Goal: Task Accomplishment & Management: Manage account settings

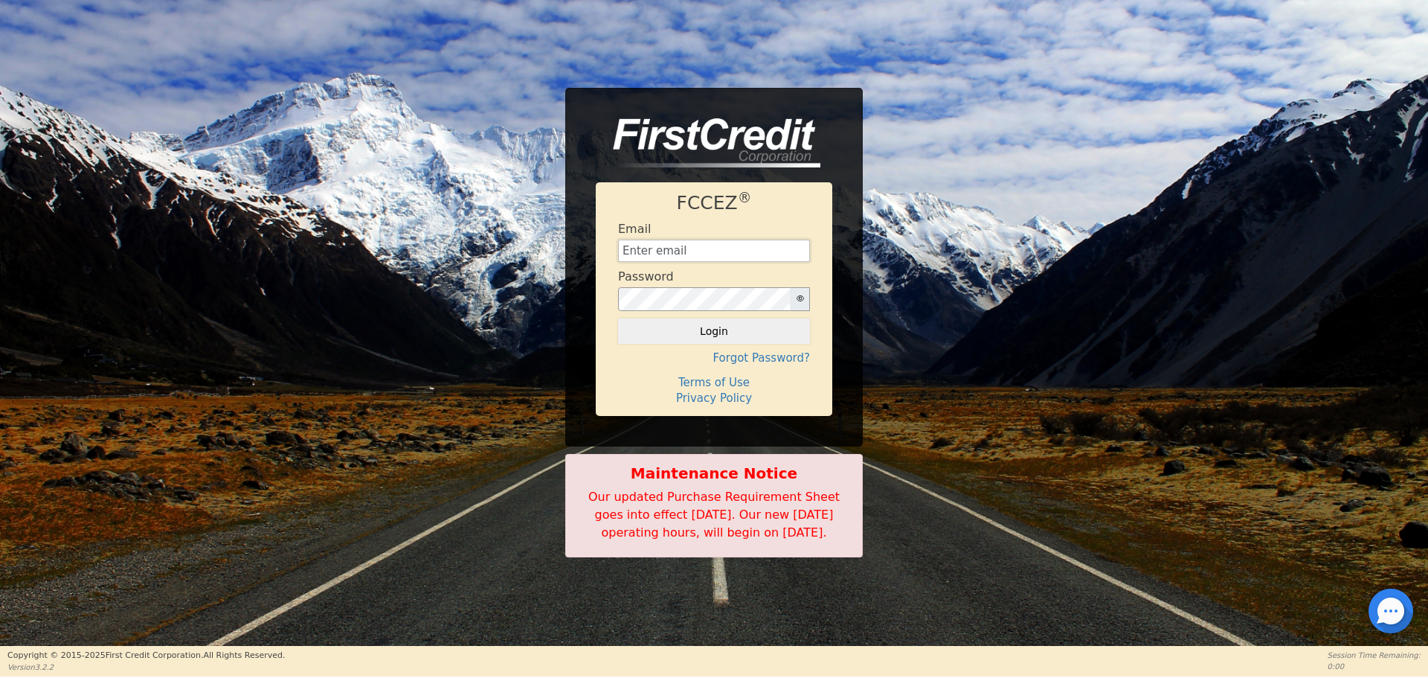
type input "[EMAIL_ADDRESS][DOMAIN_NAME]"
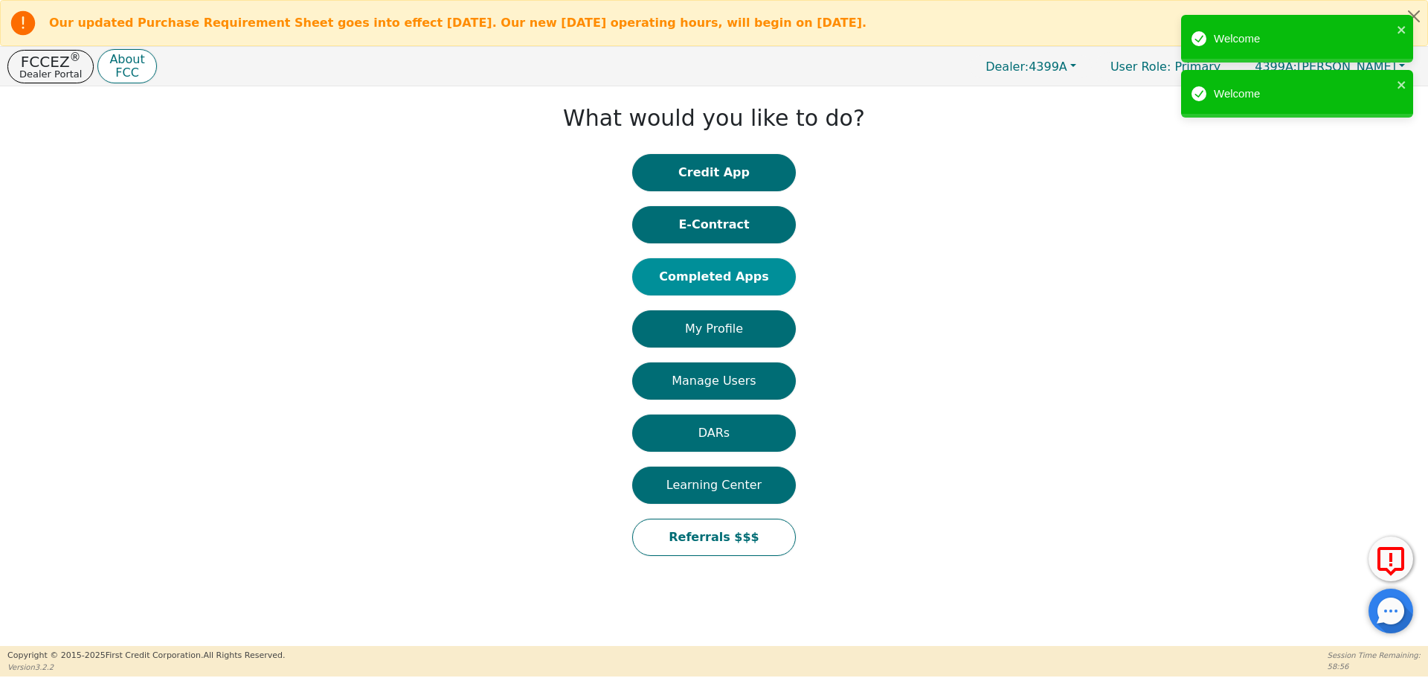
click at [719, 276] on button "Completed Apps" at bounding box center [714, 276] width 164 height 37
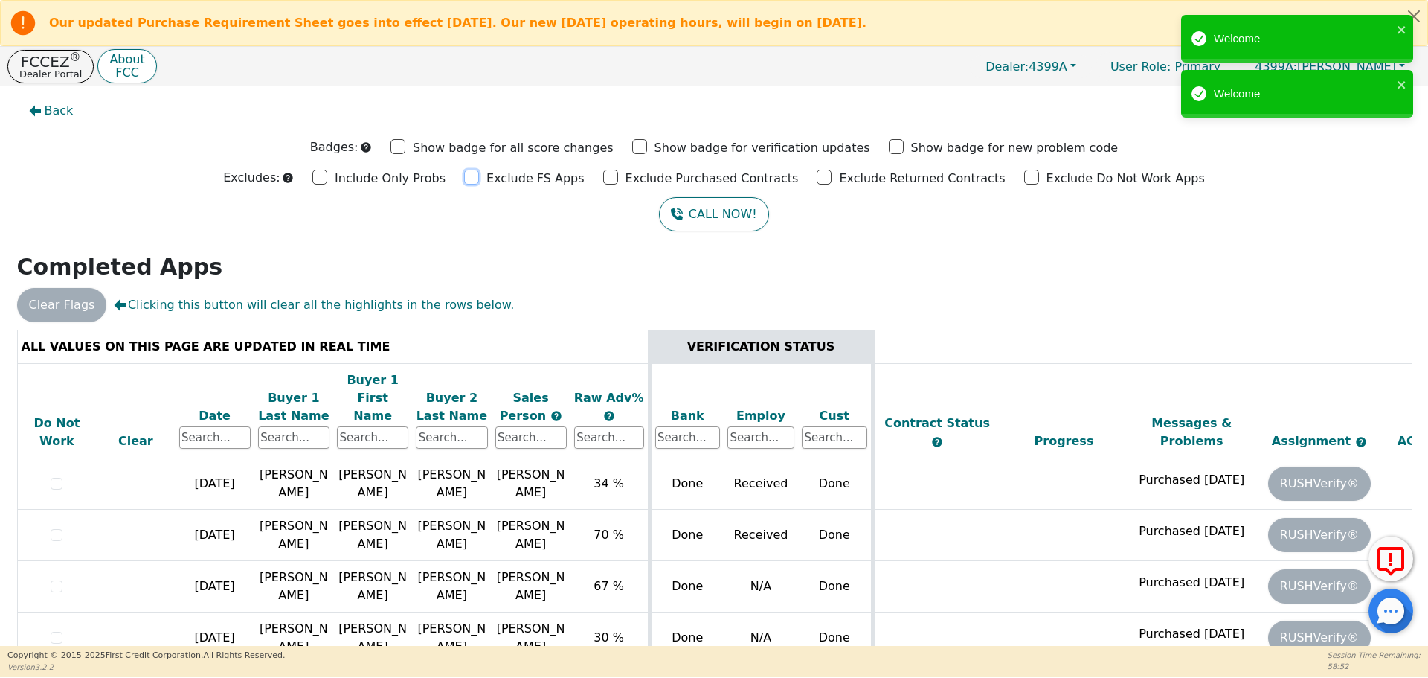
drag, startPoint x: 486, startPoint y: 176, endPoint x: 510, endPoint y: 177, distance: 24.6
click at [479, 176] on input "Exclude FS Apps" at bounding box center [471, 177] width 15 height 15
checkbox input "true"
click at [618, 177] on input "Exclude Purchased Contracts" at bounding box center [610, 177] width 15 height 15
checkbox input "true"
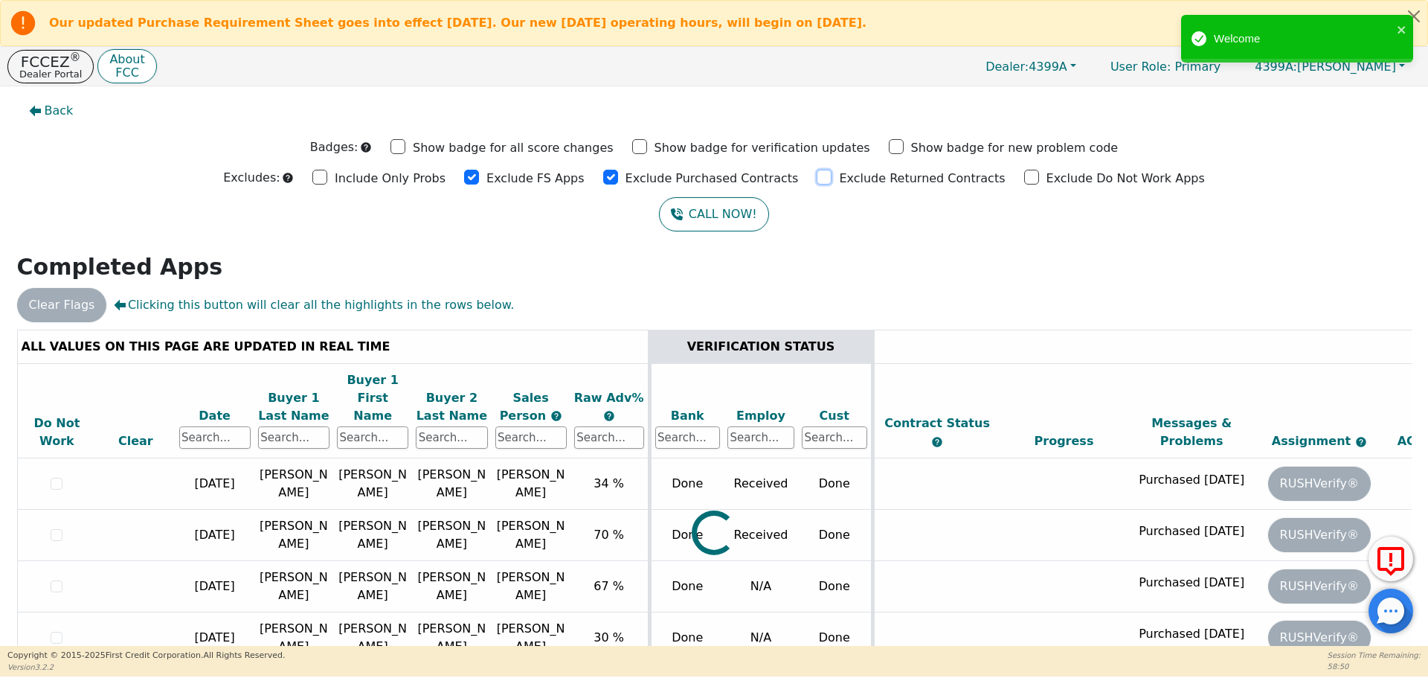
click at [817, 177] on input "Exclude Returned Contracts" at bounding box center [824, 177] width 15 height 15
checkbox input "true"
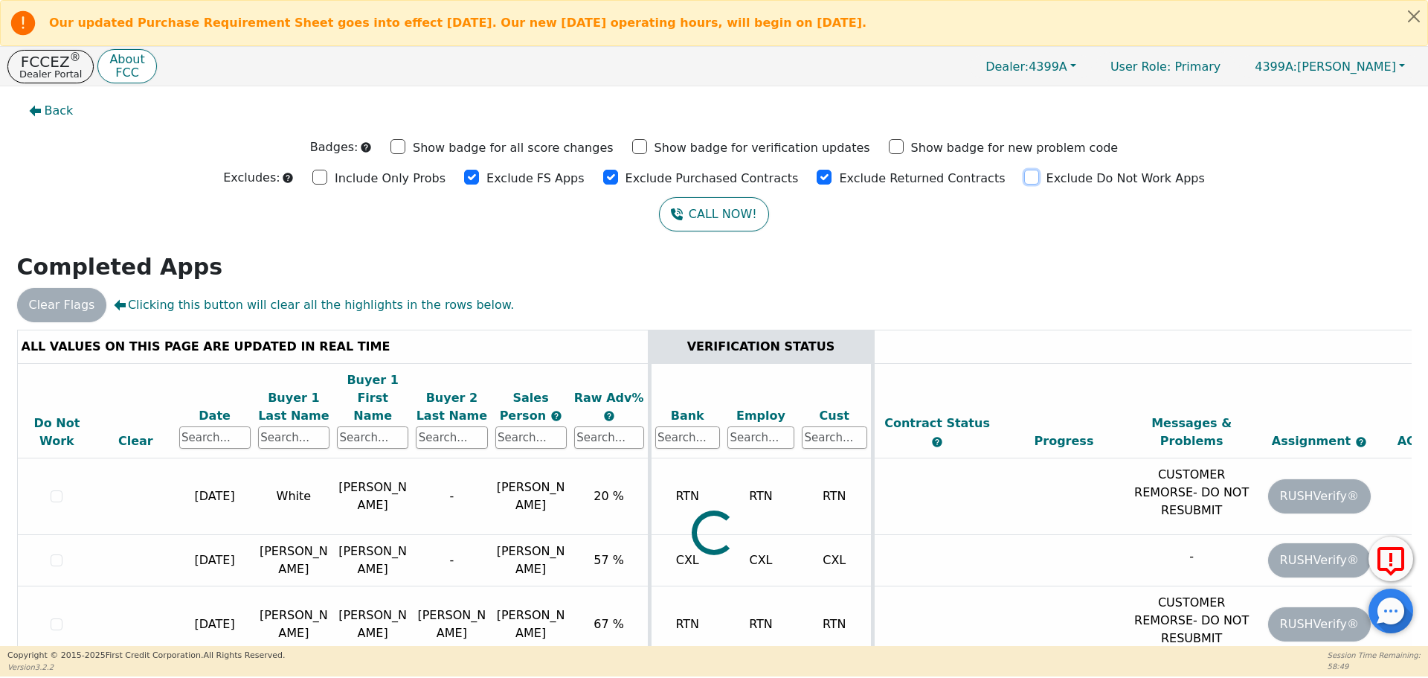
click at [1024, 179] on input "Exclude Do Not Work Apps" at bounding box center [1031, 177] width 15 height 15
checkbox input "true"
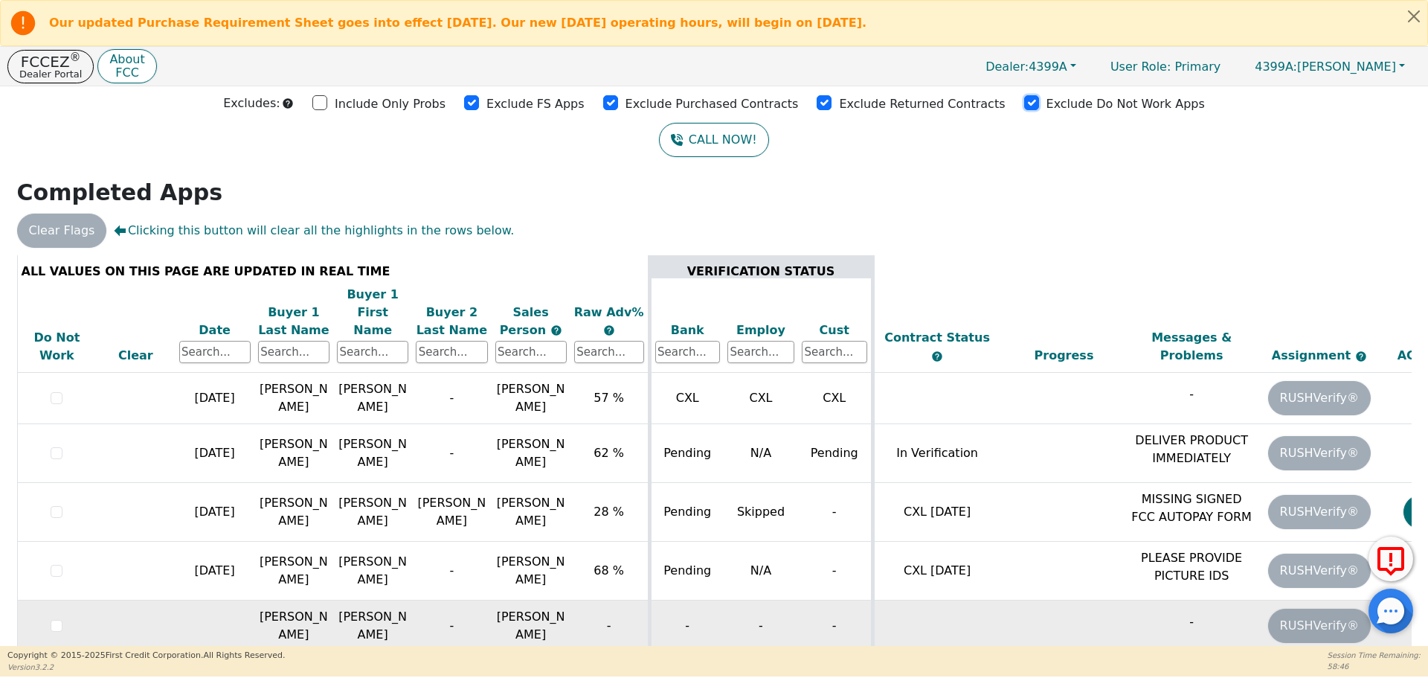
scroll to position [94, 0]
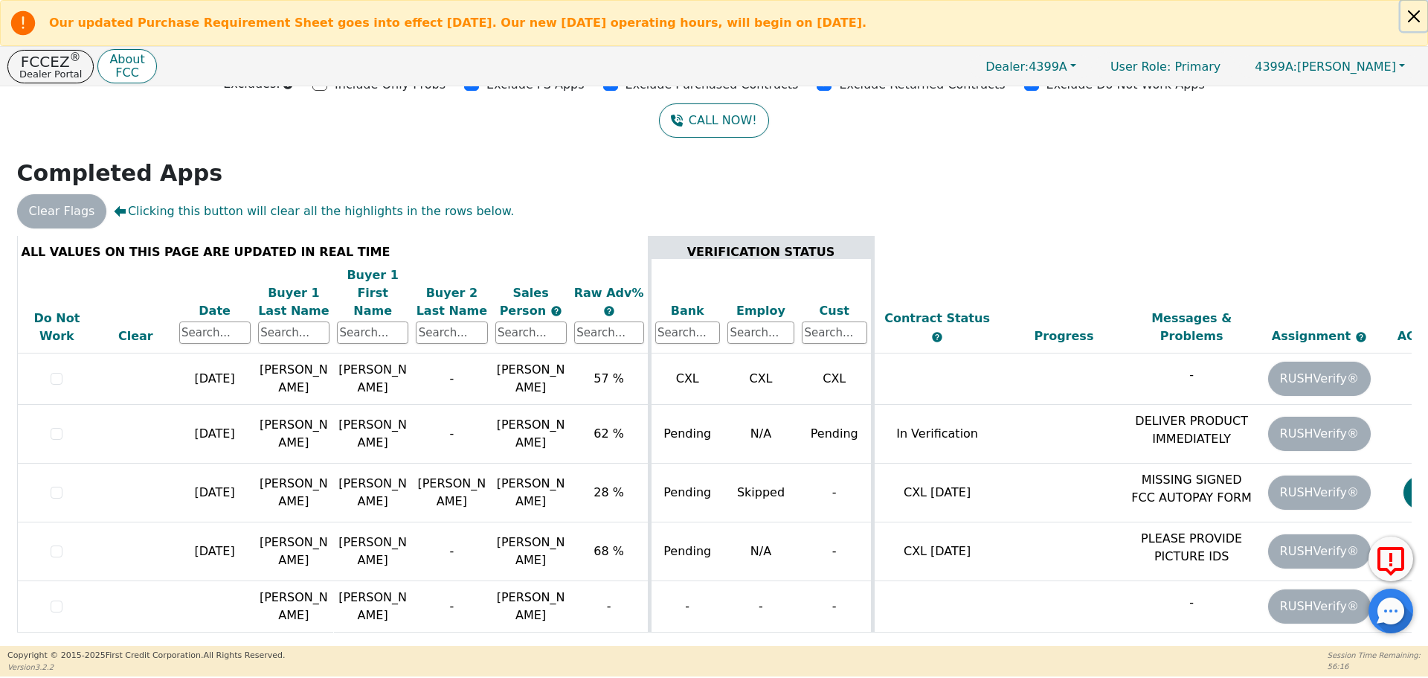
click at [1418, 21] on button "Close alert" at bounding box center [1414, 16] width 27 height 31
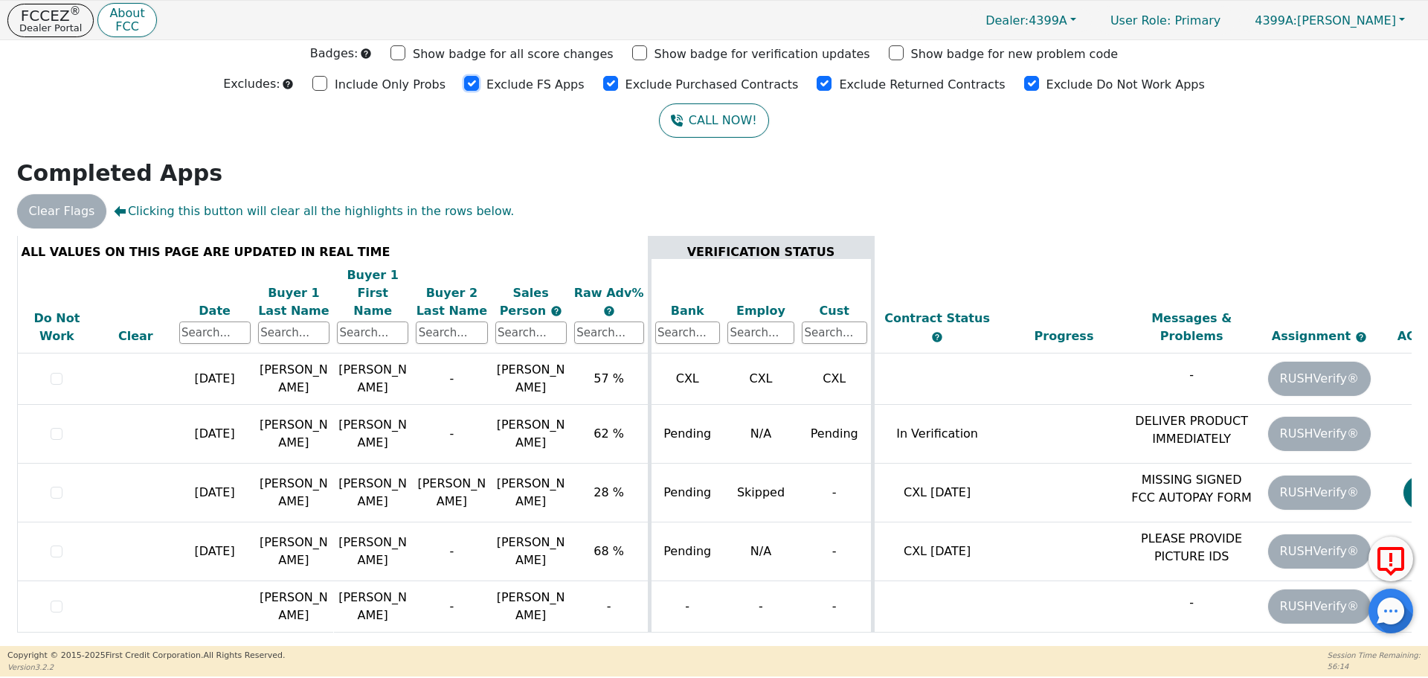
click at [479, 83] on input "Exclude FS Apps" at bounding box center [471, 83] width 15 height 15
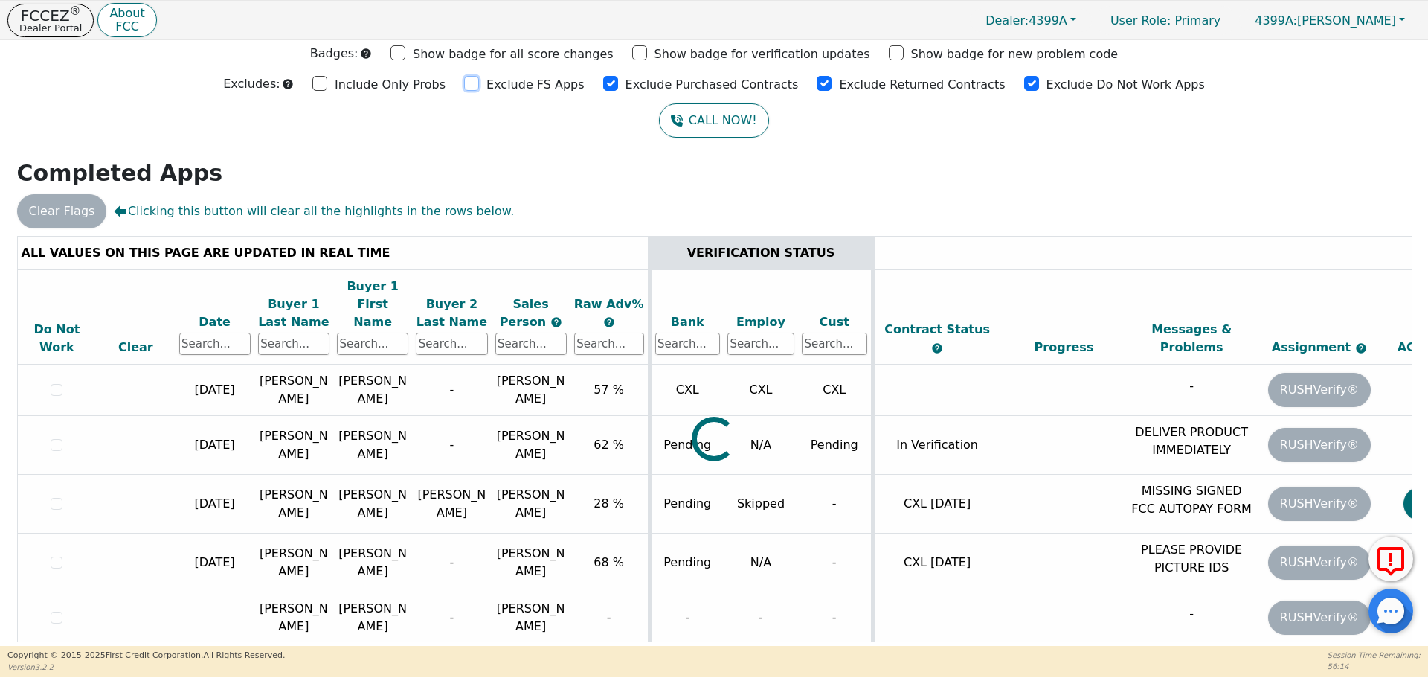
click at [479, 83] on input "Exclude FS Apps" at bounding box center [471, 83] width 15 height 15
checkbox input "true"
click at [617, 83] on input "Exclude Purchased Contracts" at bounding box center [610, 83] width 15 height 15
checkbox input "true"
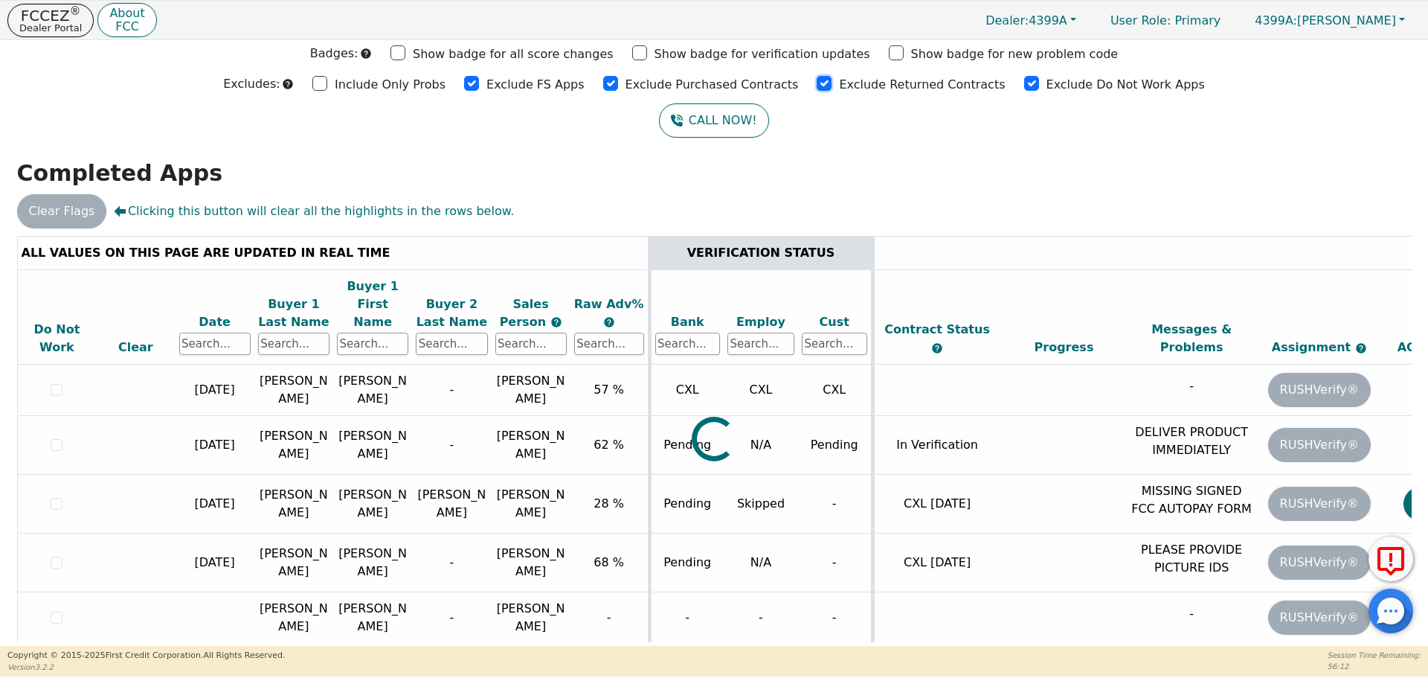
click at [817, 86] on input "Exclude Returned Contracts" at bounding box center [824, 83] width 15 height 15
drag, startPoint x: 815, startPoint y: 86, endPoint x: 947, endPoint y: 93, distance: 132.6
click at [817, 86] on input "Exclude Returned Contracts" at bounding box center [824, 83] width 15 height 15
checkbox input "true"
click at [1024, 82] on input "Exclude Do Not Work Apps" at bounding box center [1031, 83] width 15 height 15
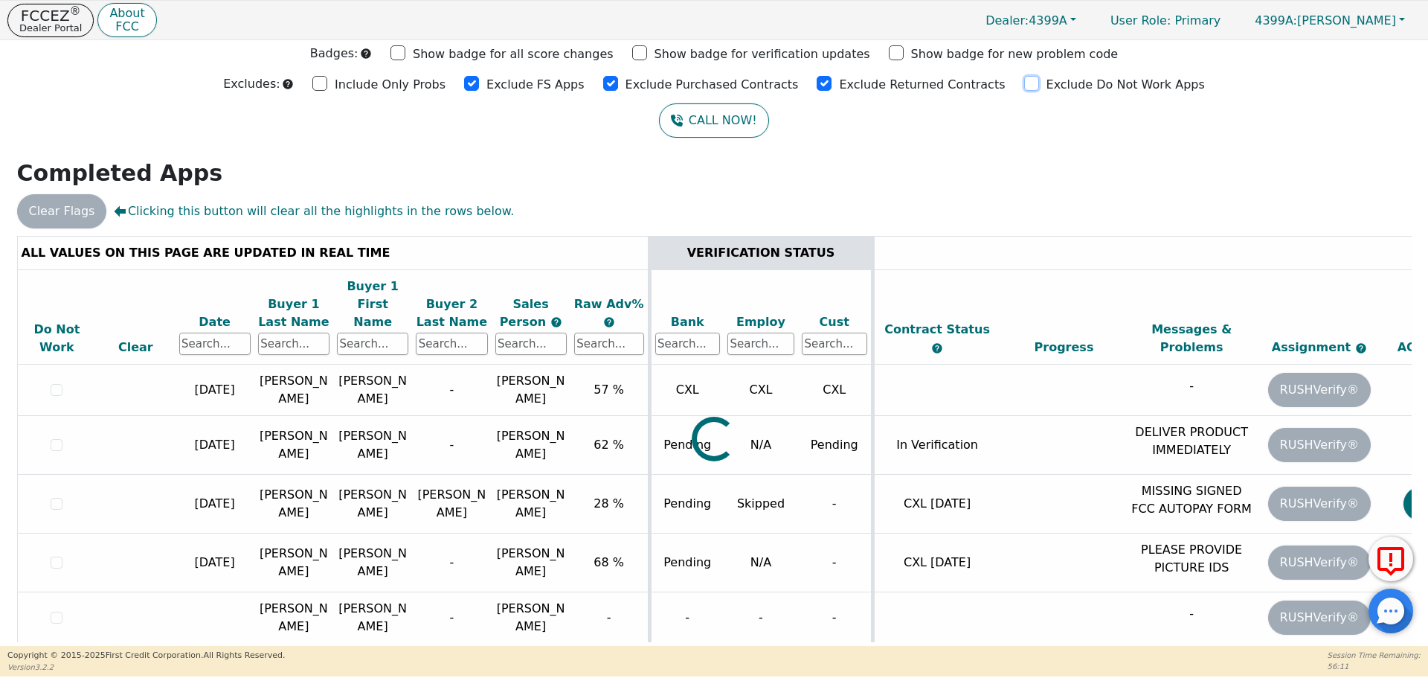
click at [1024, 82] on input "Exclude Do Not Work Apps" at bounding box center [1031, 83] width 15 height 15
checkbox input "true"
click at [479, 79] on input "Exclude FS Apps" at bounding box center [471, 83] width 15 height 15
click at [479, 80] on input "Exclude FS Apps" at bounding box center [471, 83] width 15 height 15
checkbox input "true"
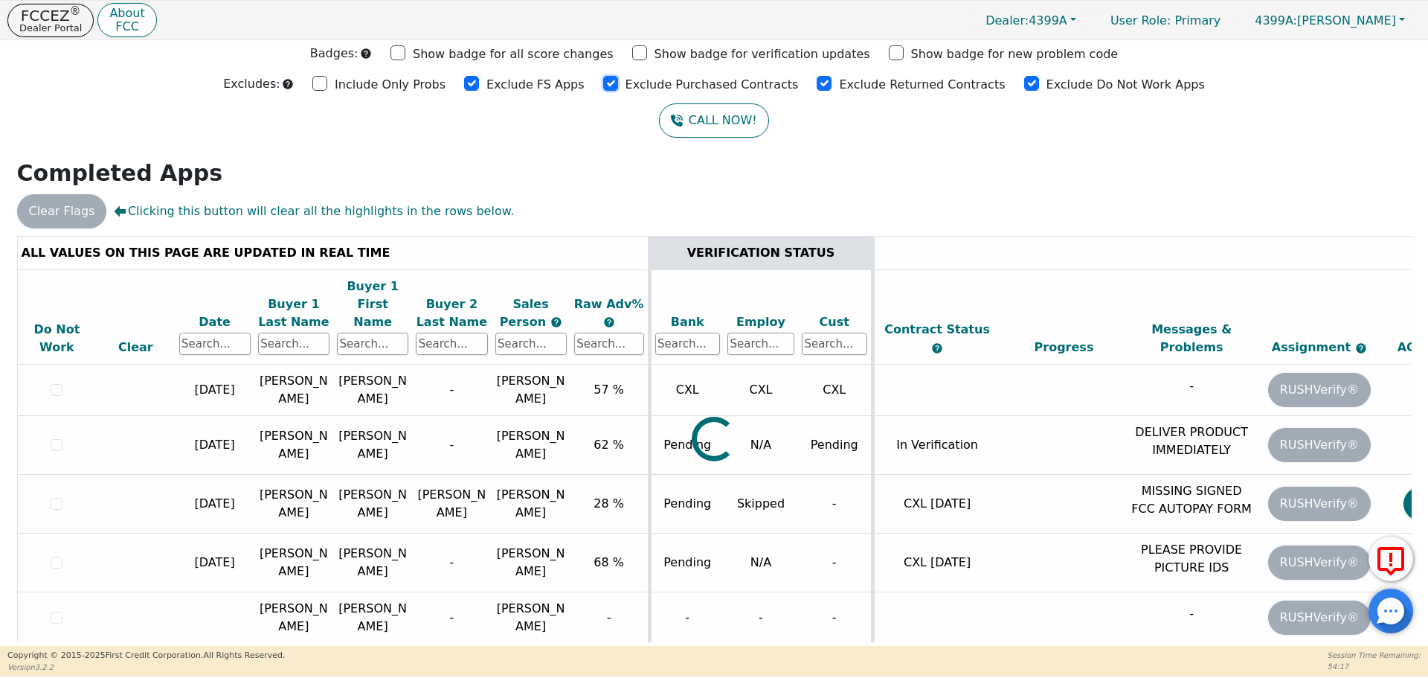
click at [617, 85] on input "Exclude Purchased Contracts" at bounding box center [610, 83] width 15 height 15
checkbox input "true"
click at [817, 86] on input "Exclude Returned Contracts" at bounding box center [824, 83] width 15 height 15
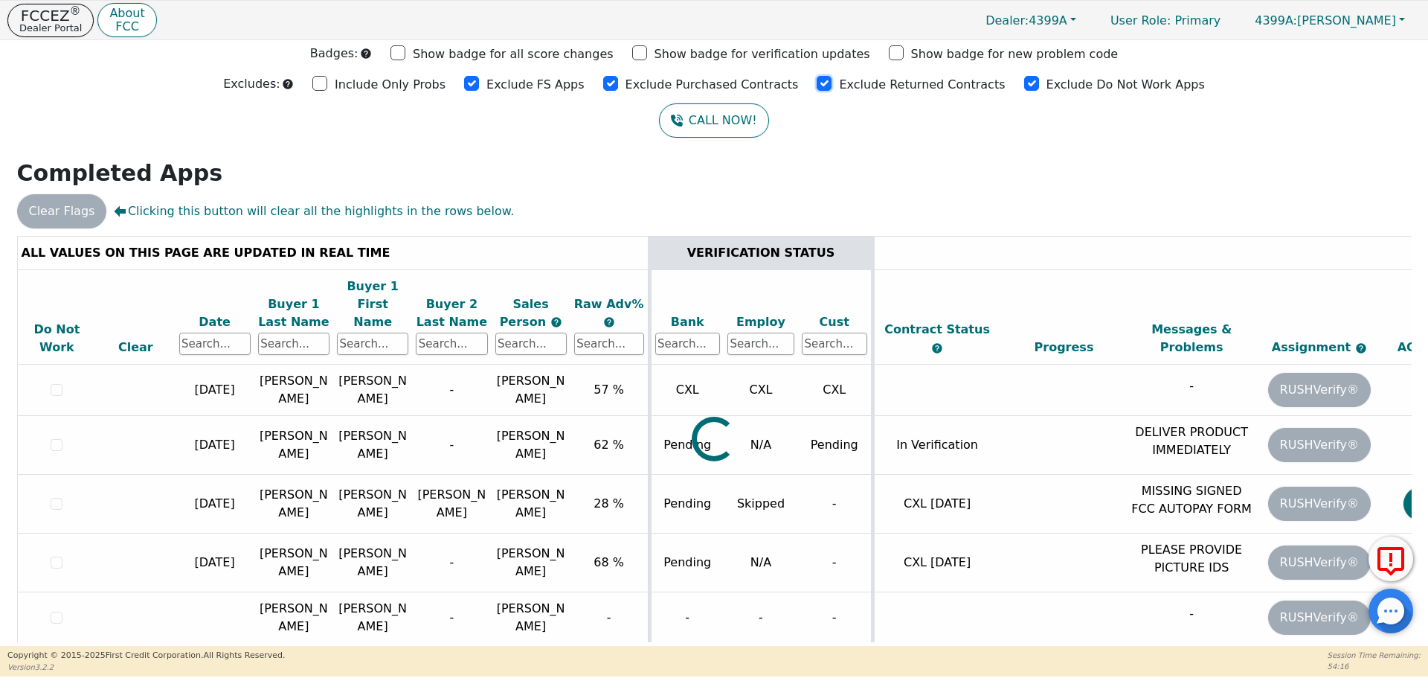
checkbox input "true"
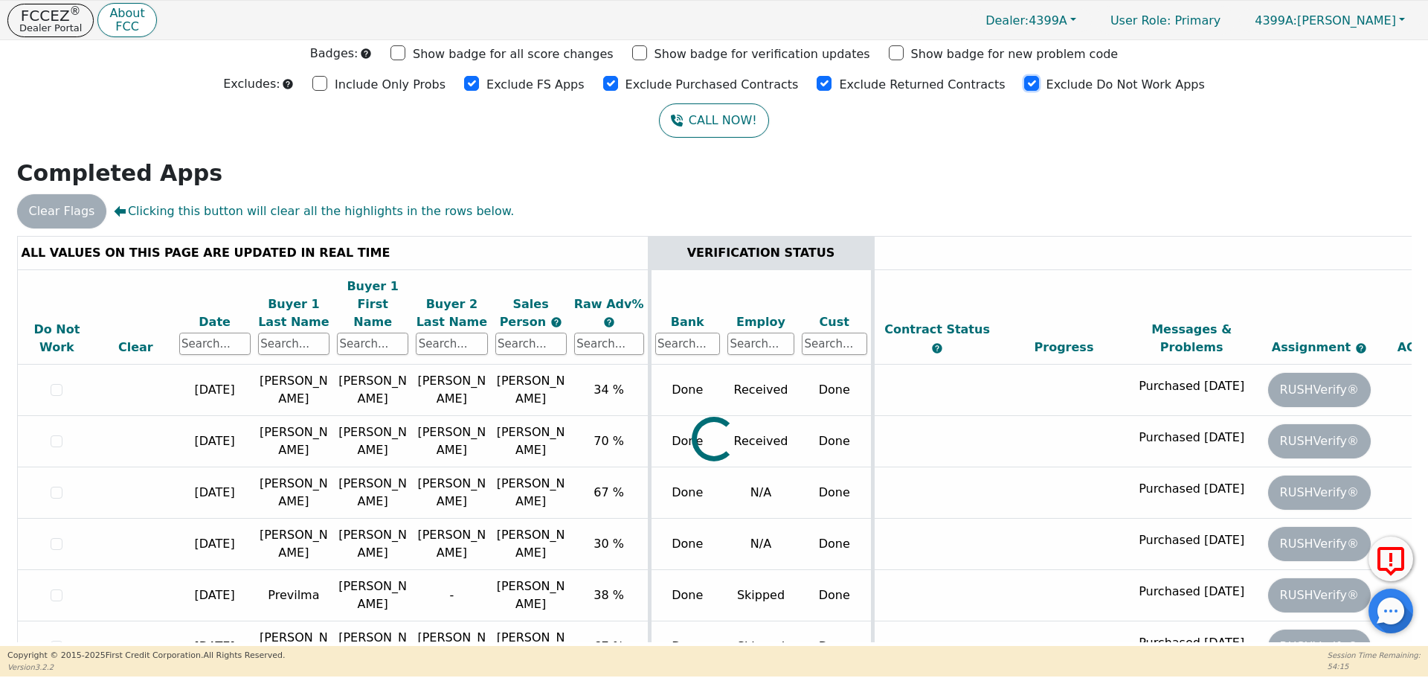
click at [1024, 84] on input "Exclude Do Not Work Apps" at bounding box center [1031, 83] width 15 height 15
click at [1024, 83] on input "Exclude Do Not Work Apps" at bounding box center [1031, 83] width 15 height 15
checkbox input "true"
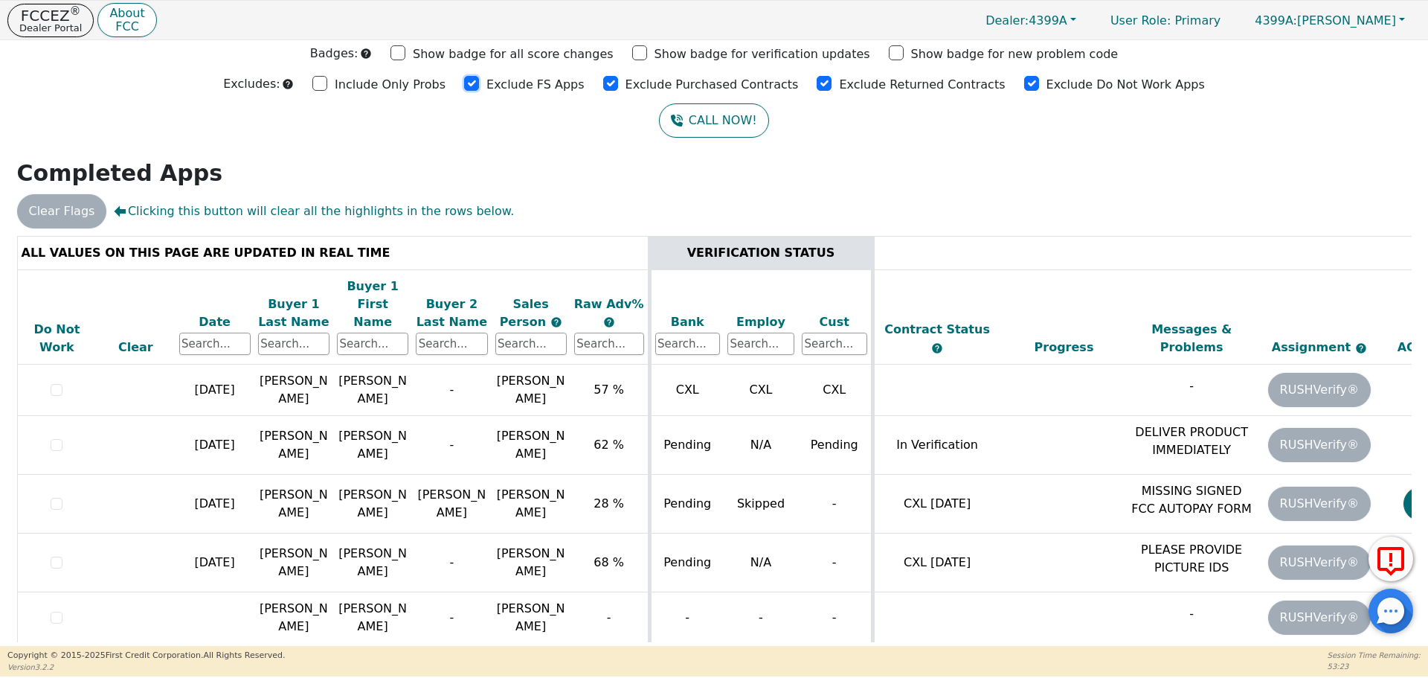
click at [479, 85] on input "Exclude FS Apps" at bounding box center [471, 83] width 15 height 15
checkbox input "true"
click at [617, 84] on input "Exclude Purchased Contracts" at bounding box center [610, 83] width 15 height 15
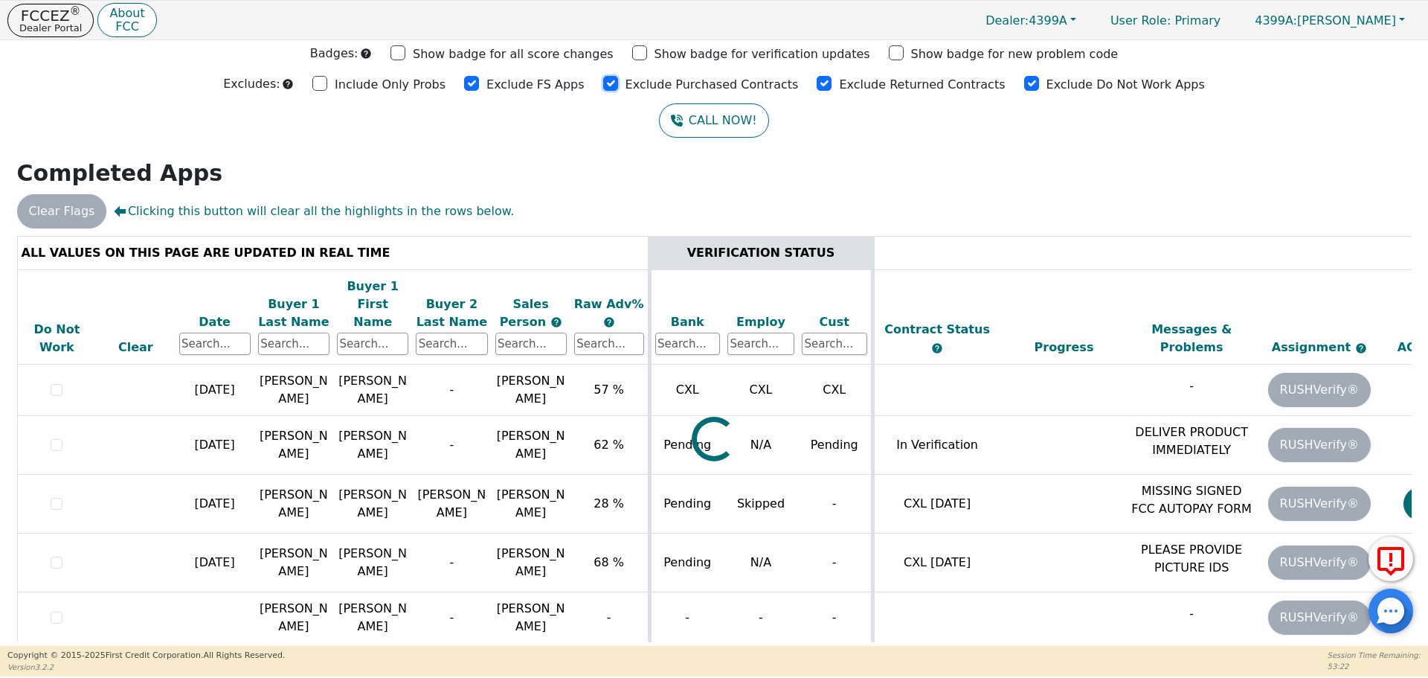
checkbox input "true"
click at [817, 83] on input "Exclude Returned Contracts" at bounding box center [824, 83] width 15 height 15
drag, startPoint x: 812, startPoint y: 83, endPoint x: 929, endPoint y: 83, distance: 116.8
click at [817, 83] on input "Exclude Returned Contracts" at bounding box center [824, 83] width 15 height 15
checkbox input "true"
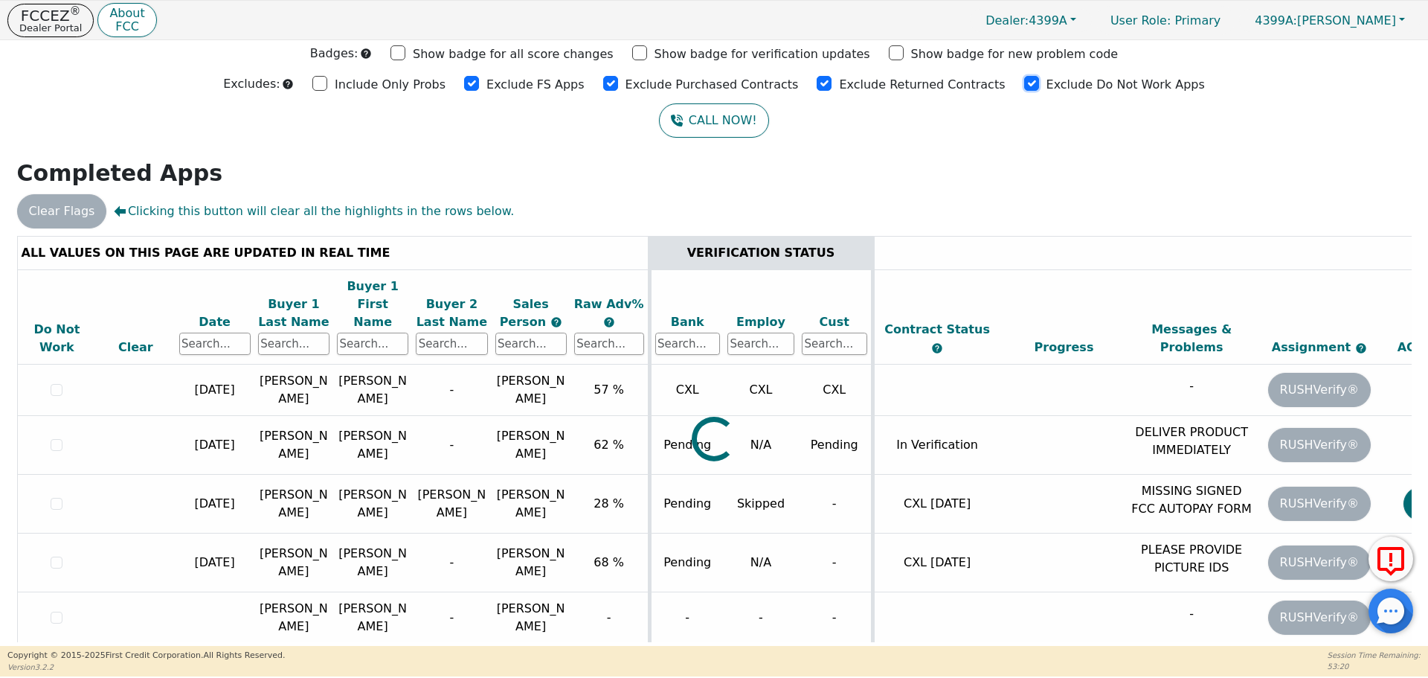
click at [1024, 83] on input "Exclude Do Not Work Apps" at bounding box center [1031, 83] width 15 height 15
checkbox input "true"
click at [479, 85] on input "Exclude FS Apps" at bounding box center [471, 83] width 15 height 15
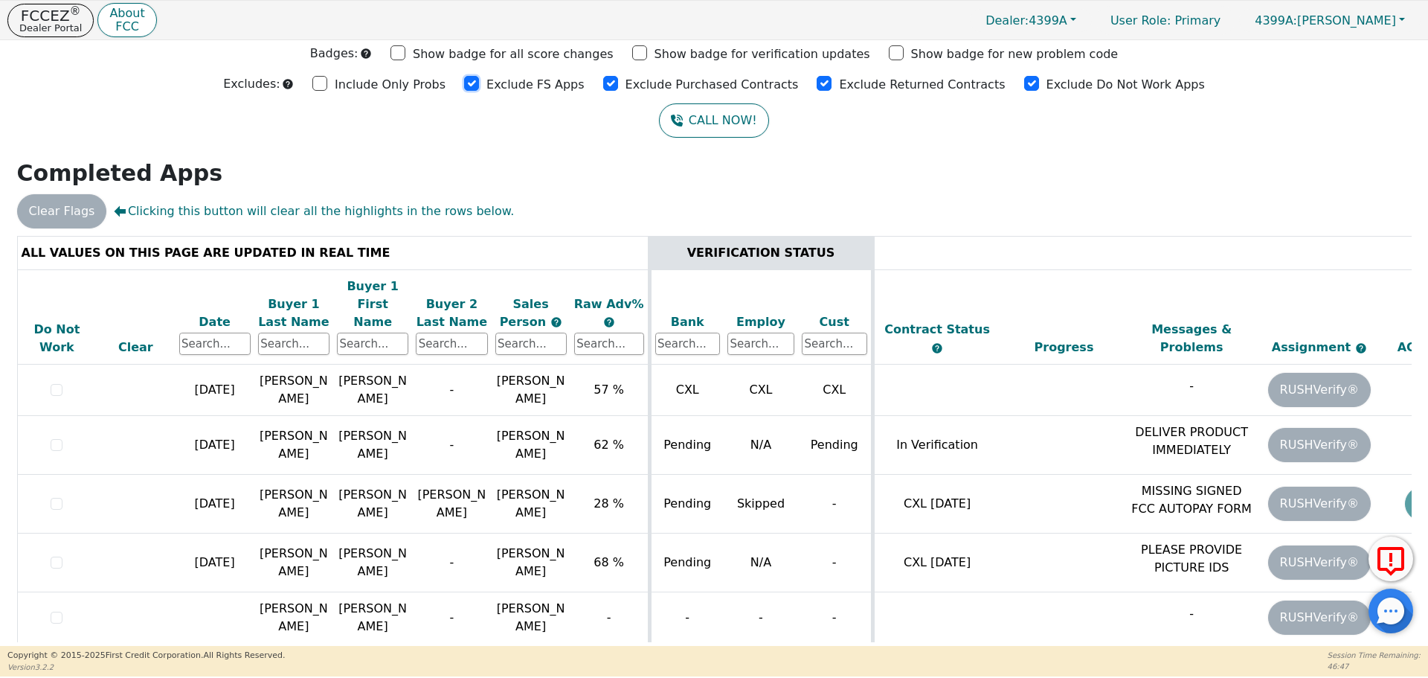
checkbox input "true"
click at [618, 83] on input "Exclude Purchased Contracts" at bounding box center [610, 83] width 15 height 15
checkbox input "true"
click at [817, 83] on input "Exclude Returned Contracts" at bounding box center [824, 83] width 15 height 15
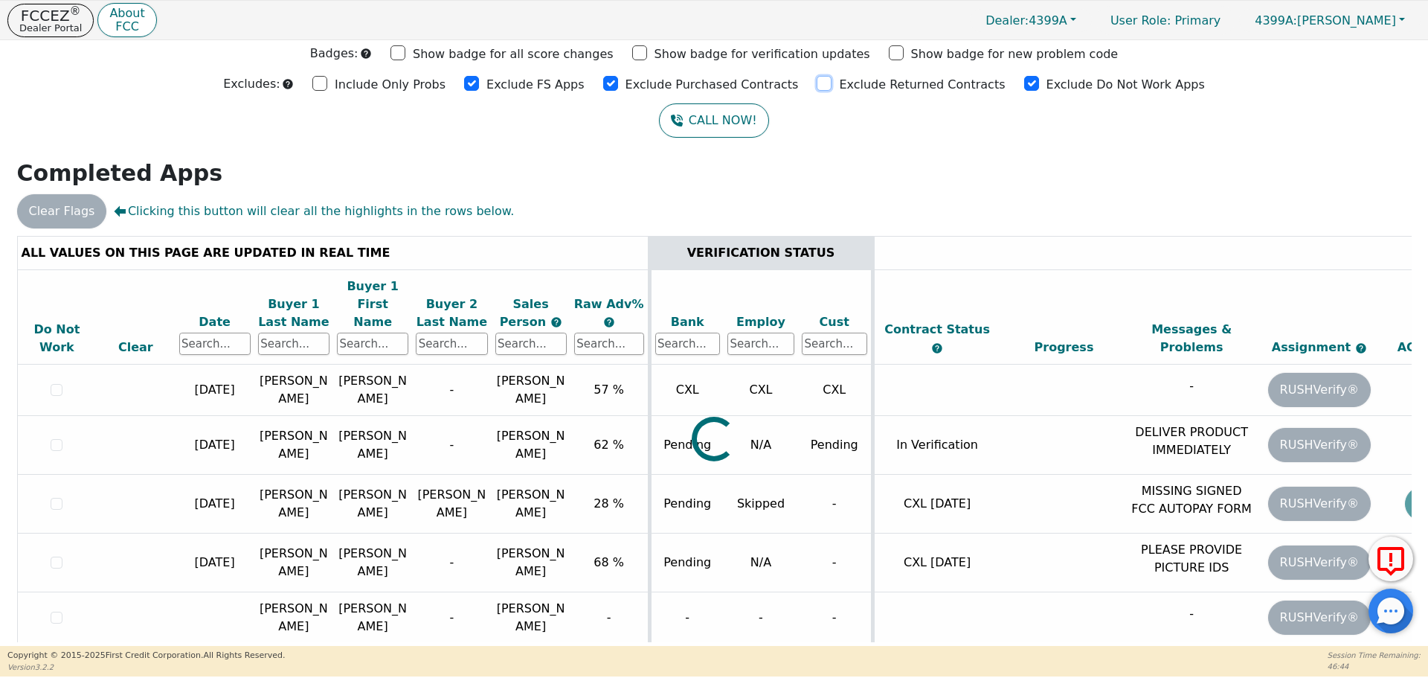
click at [817, 83] on input "Exclude Returned Contracts" at bounding box center [824, 83] width 15 height 15
checkbox input "true"
click at [1024, 85] on input "Exclude Do Not Work Apps" at bounding box center [1031, 83] width 15 height 15
checkbox input "true"
